Goal: Navigation & Orientation: Go to known website

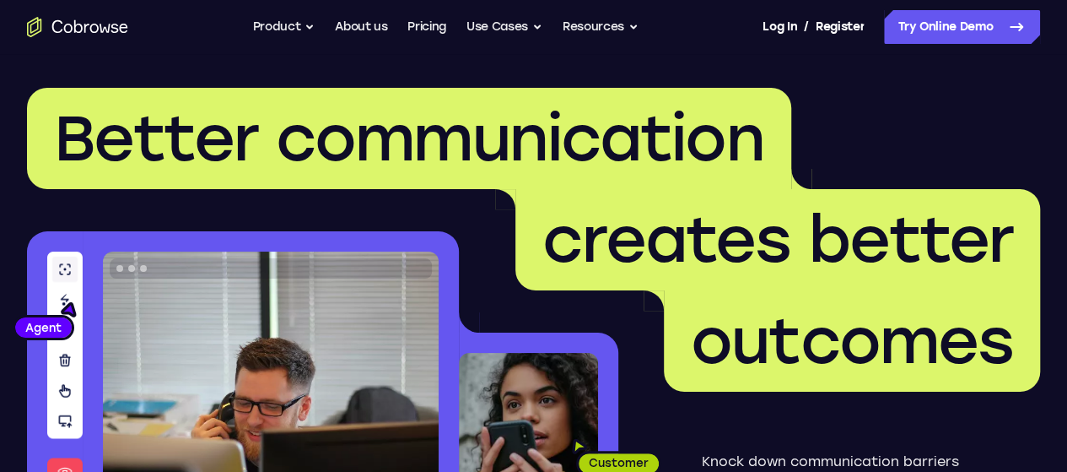
click at [116, 26] on icon "Go to the home page" at bounding box center [77, 27] width 101 height 20
click at [106, 24] on icon "Go to the home page" at bounding box center [77, 27] width 101 height 20
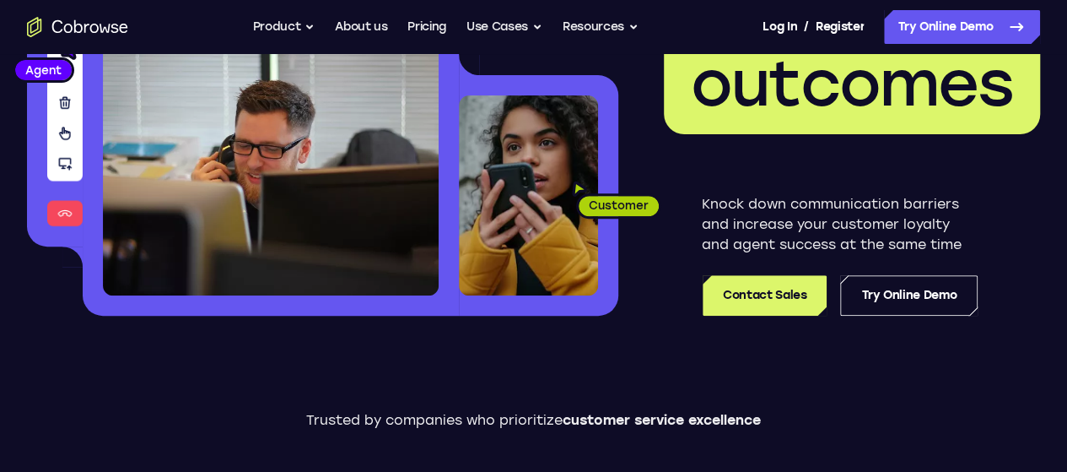
scroll to position [338, 0]
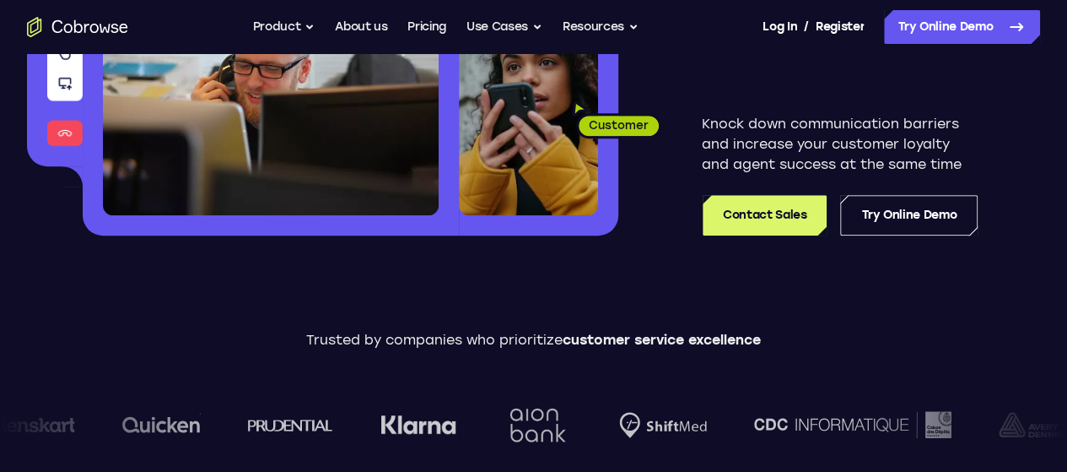
click at [832, 283] on div "Trusted by companies who prioritize customer service excellence" at bounding box center [533, 401] width 1067 height 236
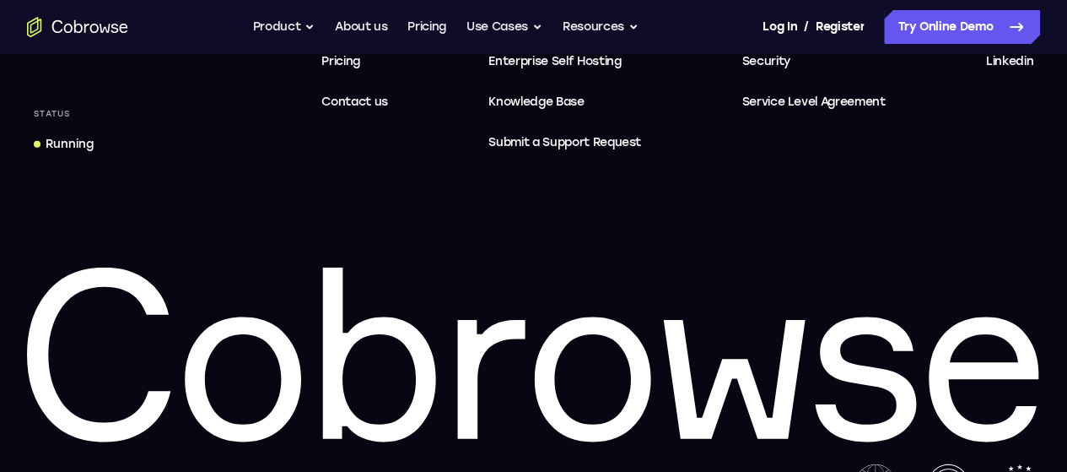
scroll to position [5215, 0]
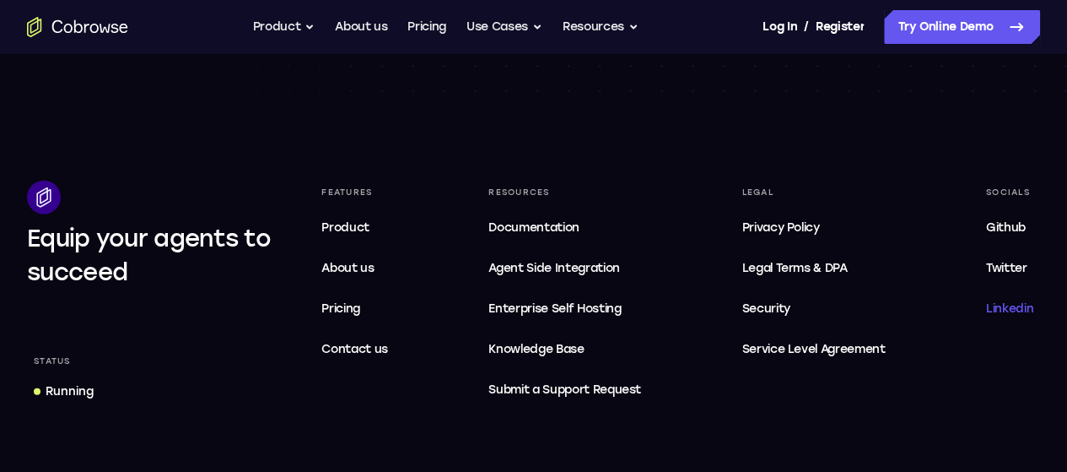
click at [986, 301] on span "Linkedin" at bounding box center [1009, 308] width 47 height 14
